Goal: Find specific page/section: Find specific page/section

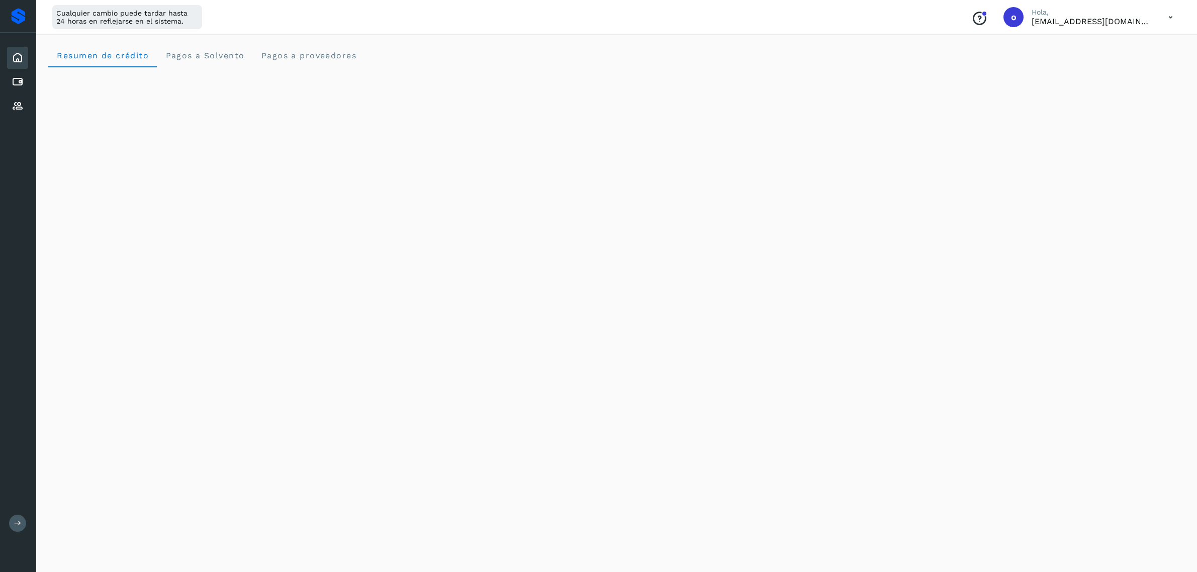
scroll to position [341, 0]
click at [8, 99] on div "Proveedores" at bounding box center [17, 106] width 21 height 22
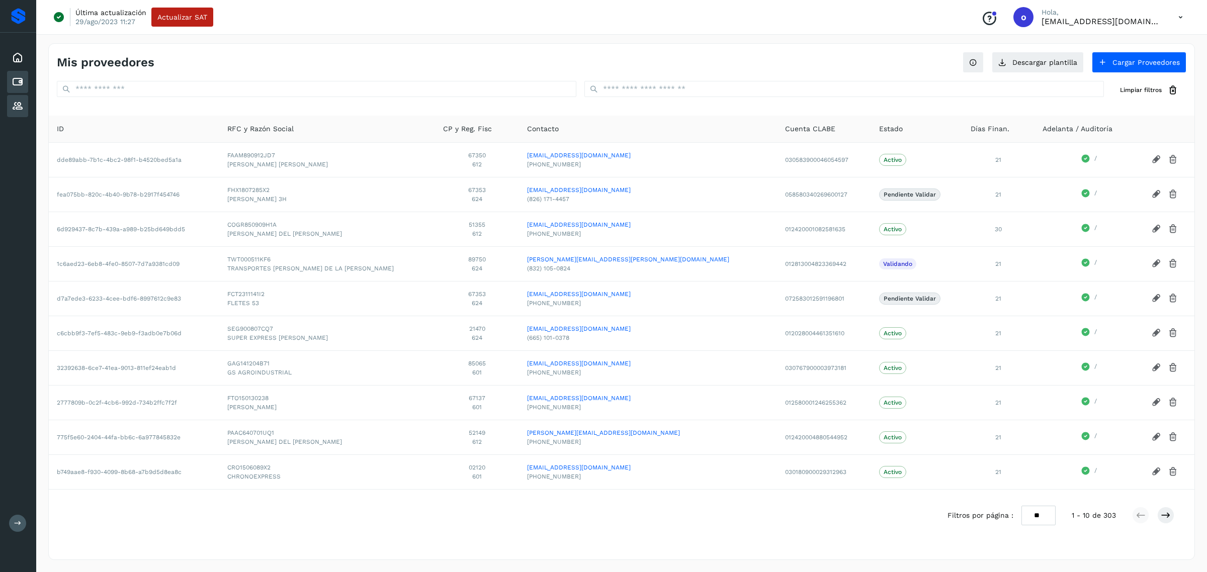
click at [19, 77] on icon at bounding box center [18, 82] width 12 height 12
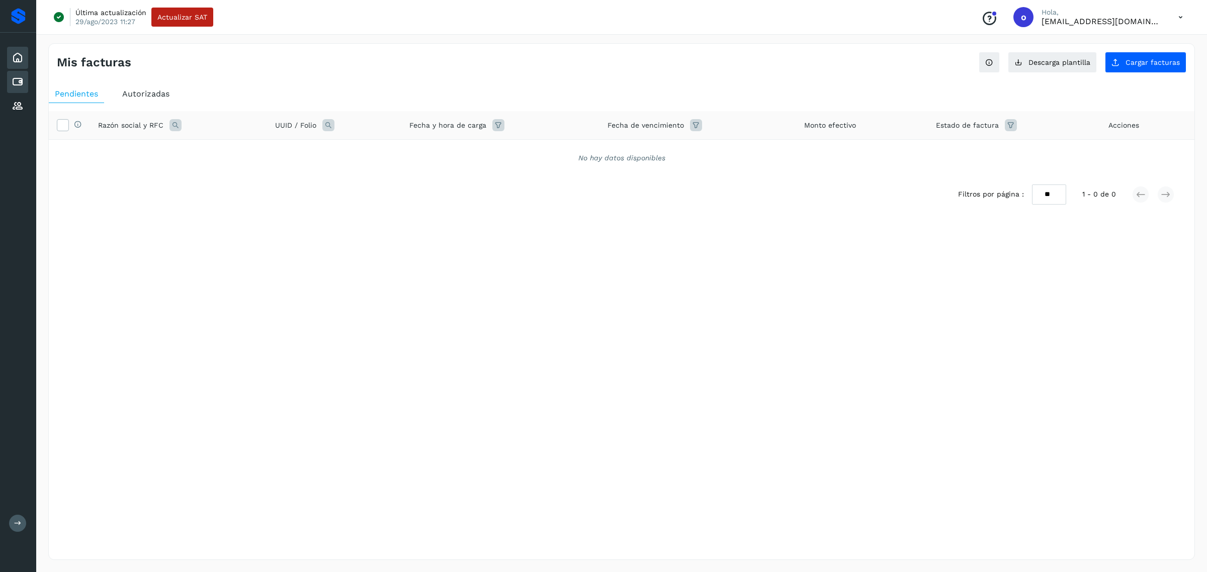
click at [16, 62] on icon at bounding box center [18, 58] width 12 height 12
